Goal: Task Accomplishment & Management: Manage account settings

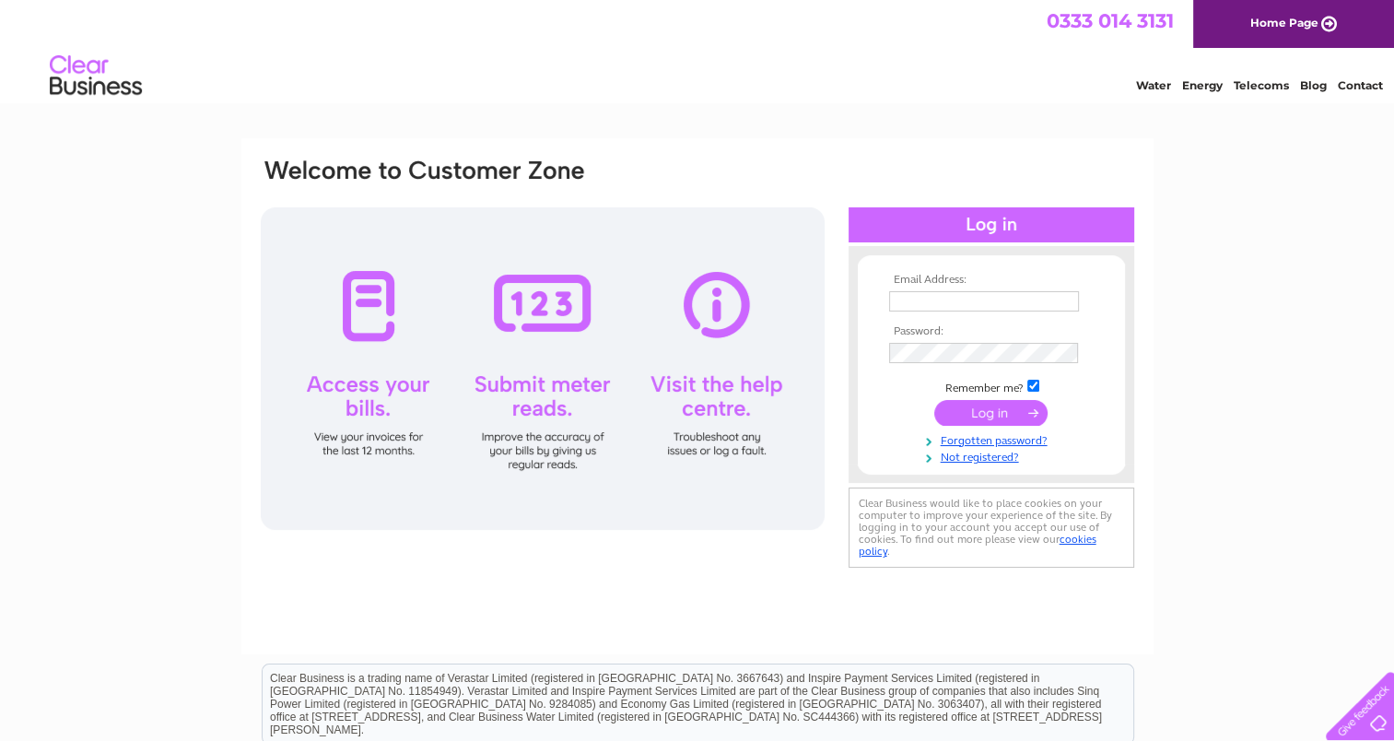
click at [914, 306] on input "text" at bounding box center [984, 301] width 190 height 20
type input "[PERSON_NAME][EMAIL_ADDRESS][PERSON_NAME][DOMAIN_NAME]"
click at [969, 424] on input "submit" at bounding box center [990, 414] width 113 height 26
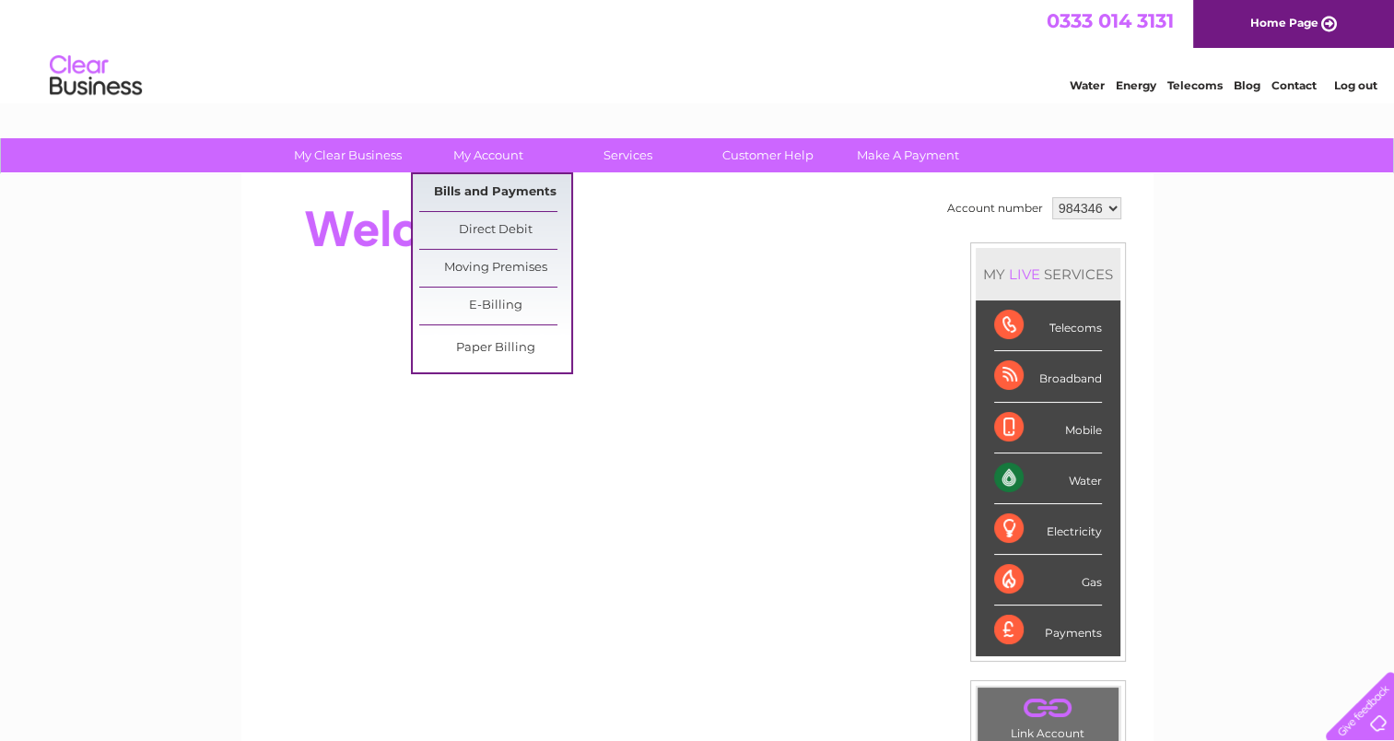
click at [491, 187] on link "Bills and Payments" at bounding box center [495, 192] width 152 height 37
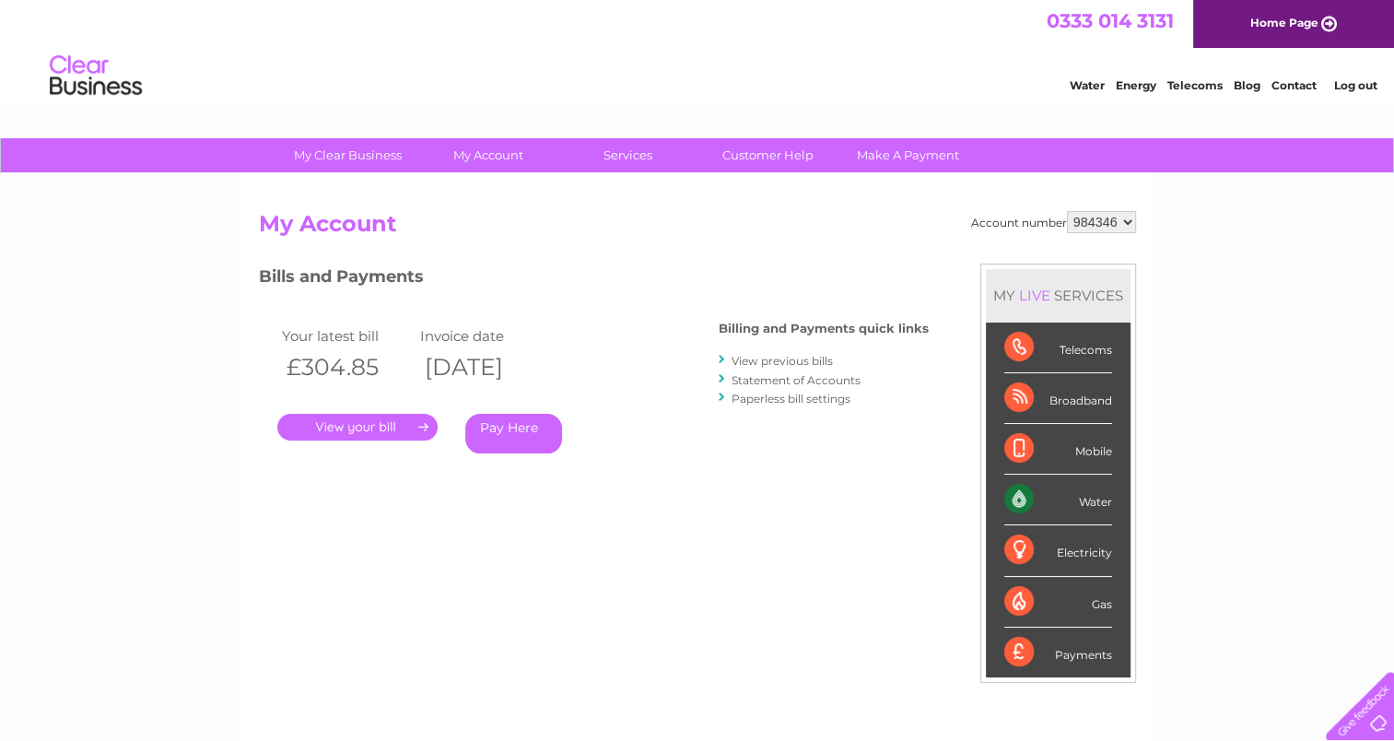
click at [386, 421] on link "." at bounding box center [357, 427] width 160 height 27
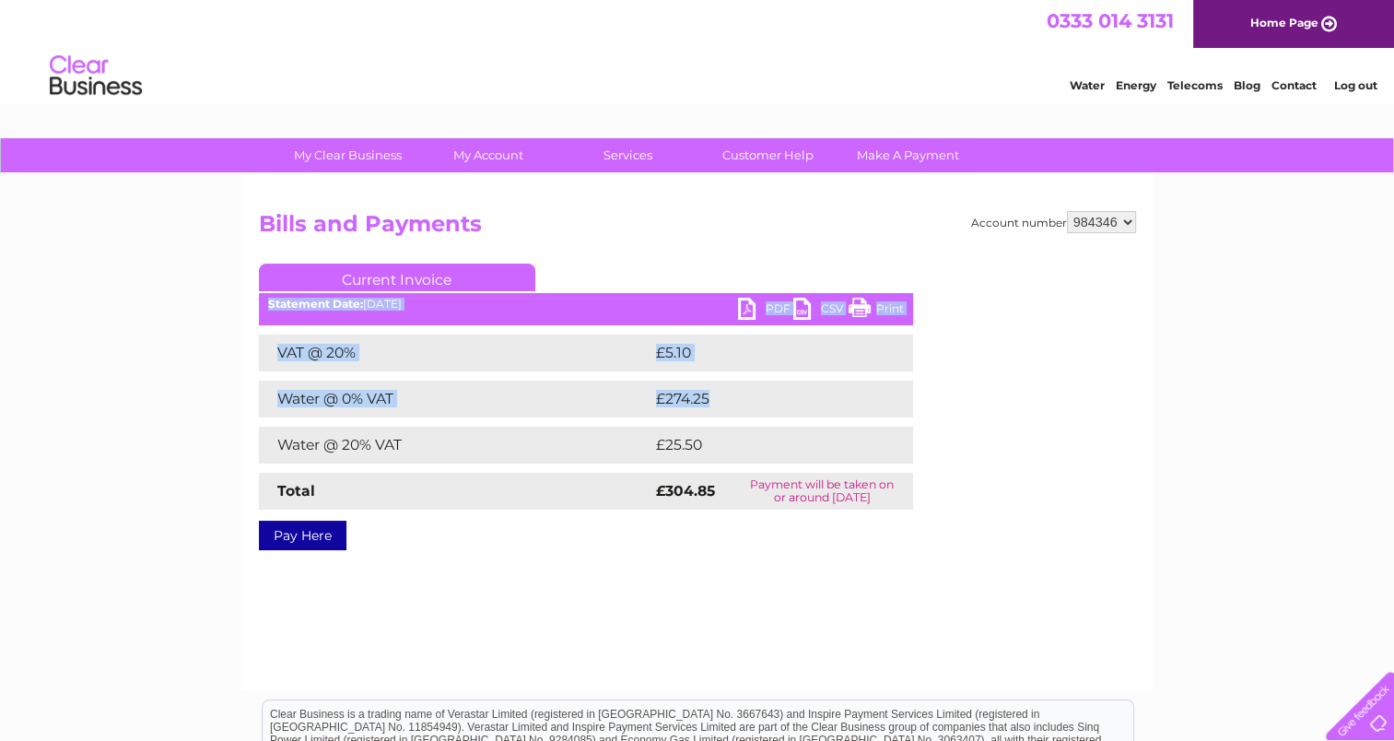
drag, startPoint x: 0, startPoint y: 0, endPoint x: 751, endPoint y: 321, distance: 816.6
click at [751, 321] on div "Current Invoice PDF CSV Print Statement Date: [DATE]" at bounding box center [586, 403] width 654 height 279
drag, startPoint x: 751, startPoint y: 321, endPoint x: 747, endPoint y: 306, distance: 15.2
click at [747, 306] on link "PDF" at bounding box center [765, 311] width 55 height 27
click at [747, 303] on link "PDF" at bounding box center [765, 311] width 55 height 27
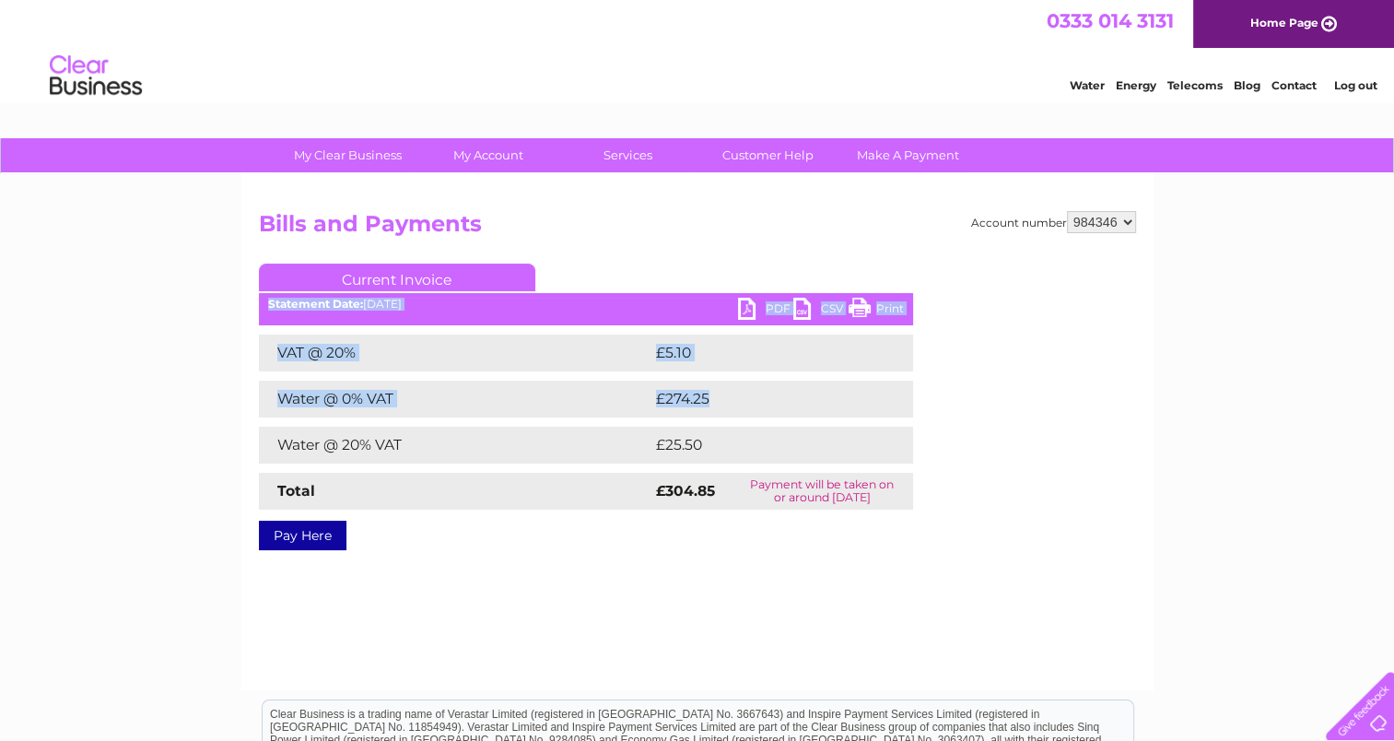
click at [747, 303] on link "PDF" at bounding box center [765, 311] width 55 height 27
